Goal: Entertainment & Leisure: Consume media (video, audio)

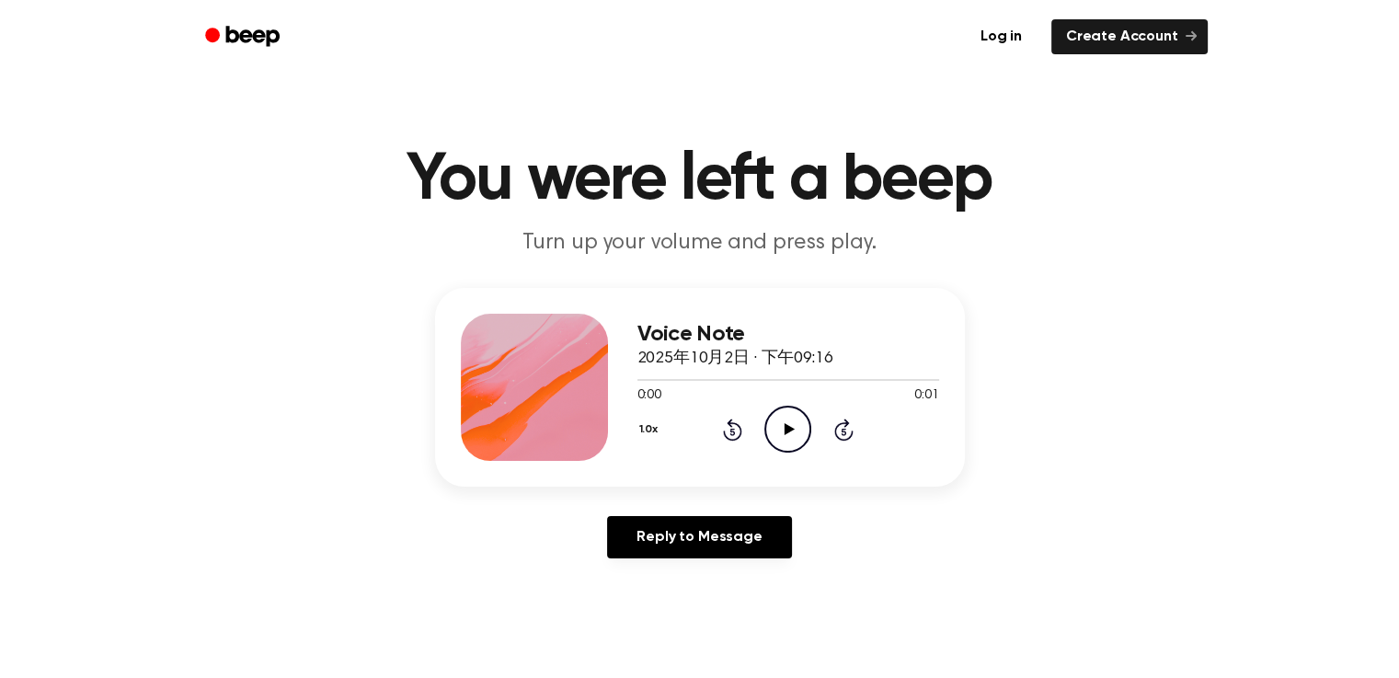
drag, startPoint x: 0, startPoint y: 0, endPoint x: 786, endPoint y: 435, distance: 898.8
click at [786, 435] on icon "Play Audio" at bounding box center [787, 429] width 47 height 47
click at [794, 430] on icon "Play Audio" at bounding box center [787, 429] width 47 height 47
click at [795, 421] on icon "Play Audio" at bounding box center [787, 429] width 47 height 47
click at [791, 427] on icon at bounding box center [790, 429] width 10 height 12
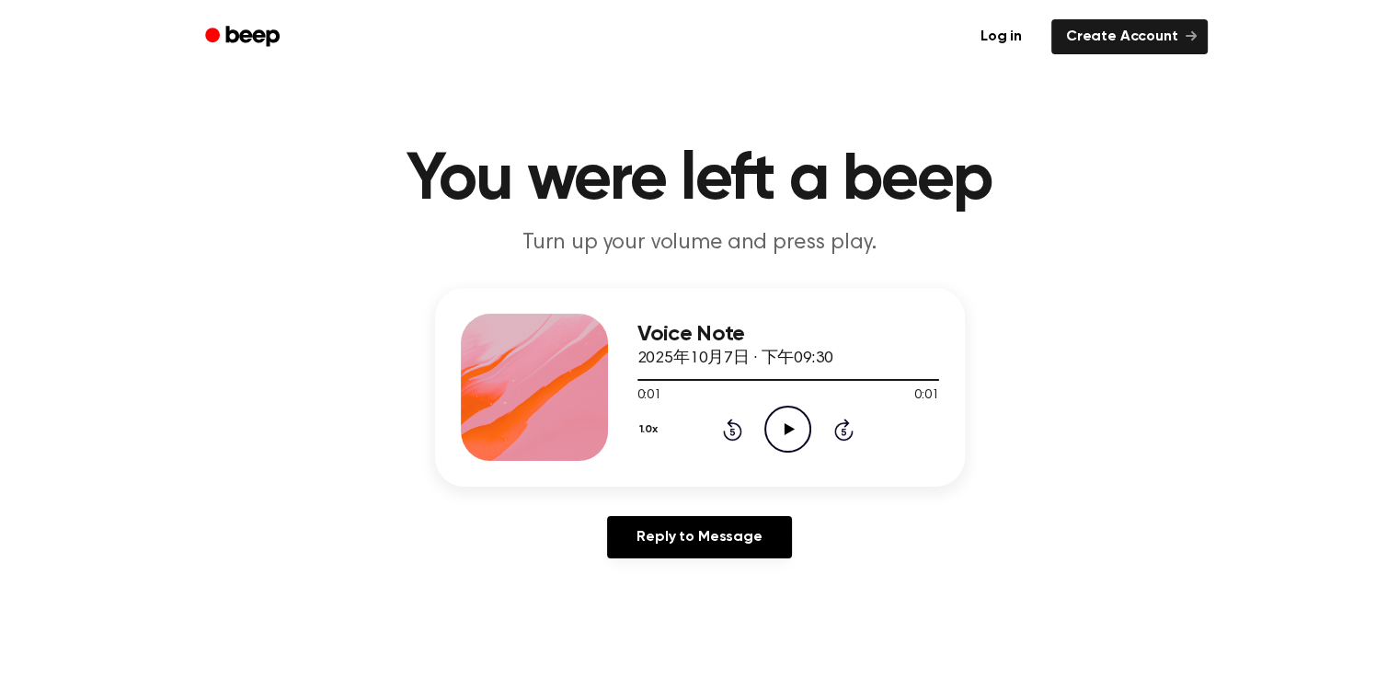
click at [791, 427] on icon at bounding box center [790, 429] width 10 height 12
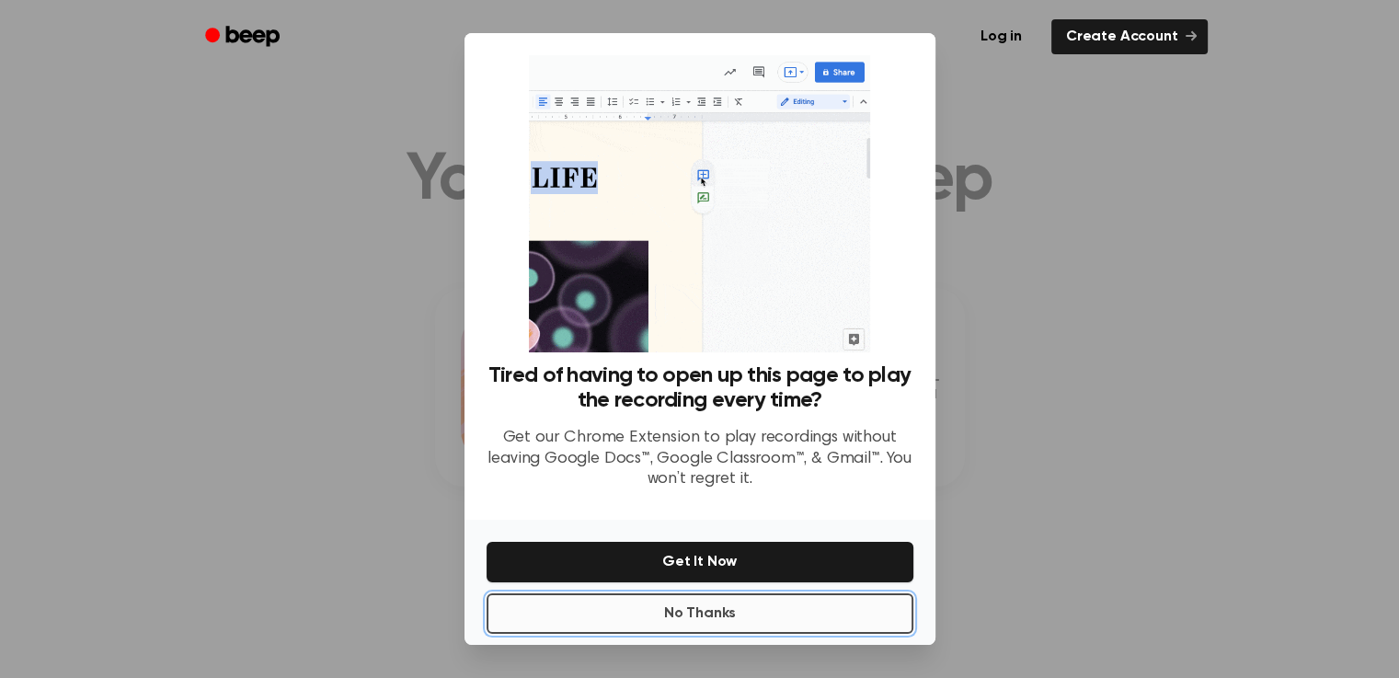
click at [754, 626] on button "No Thanks" at bounding box center [700, 613] width 427 height 40
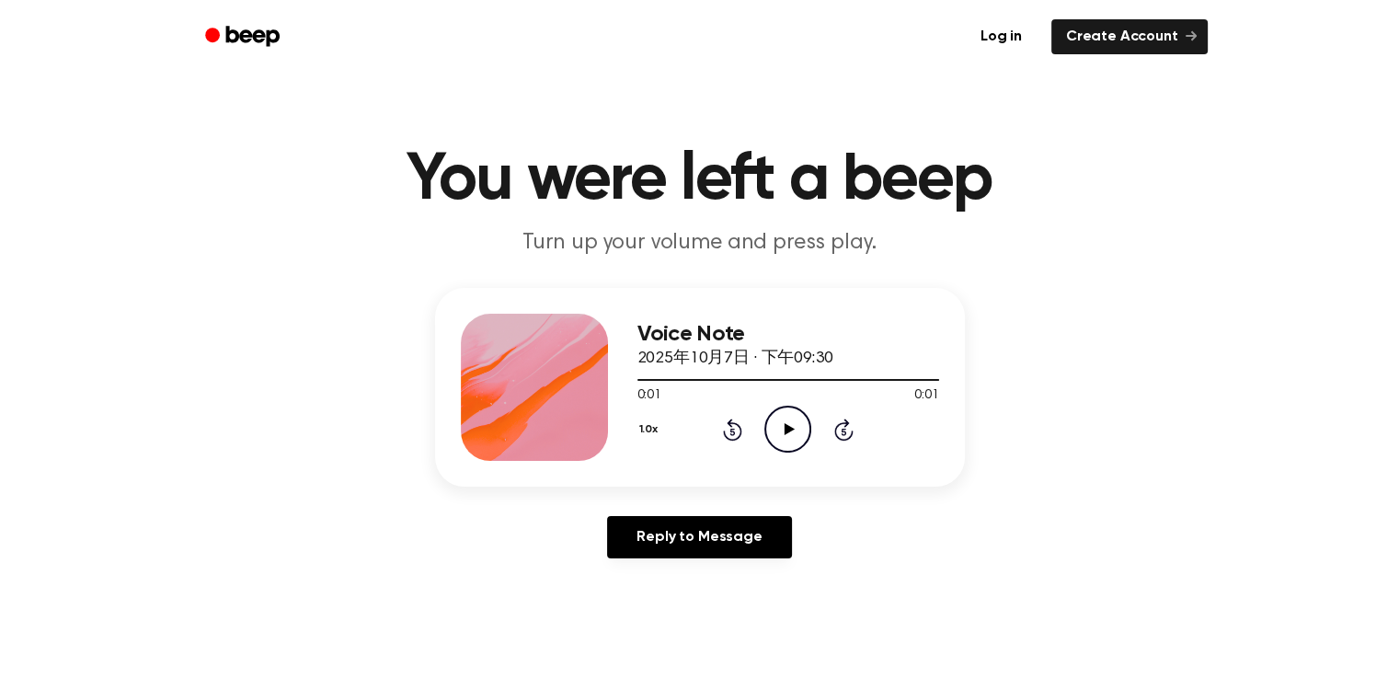
click at [796, 426] on icon "Play Audio" at bounding box center [787, 429] width 47 height 47
click at [782, 428] on icon "Play Audio" at bounding box center [787, 429] width 47 height 47
click at [785, 426] on icon at bounding box center [790, 429] width 10 height 12
